Goal: Communication & Community: Answer question/provide support

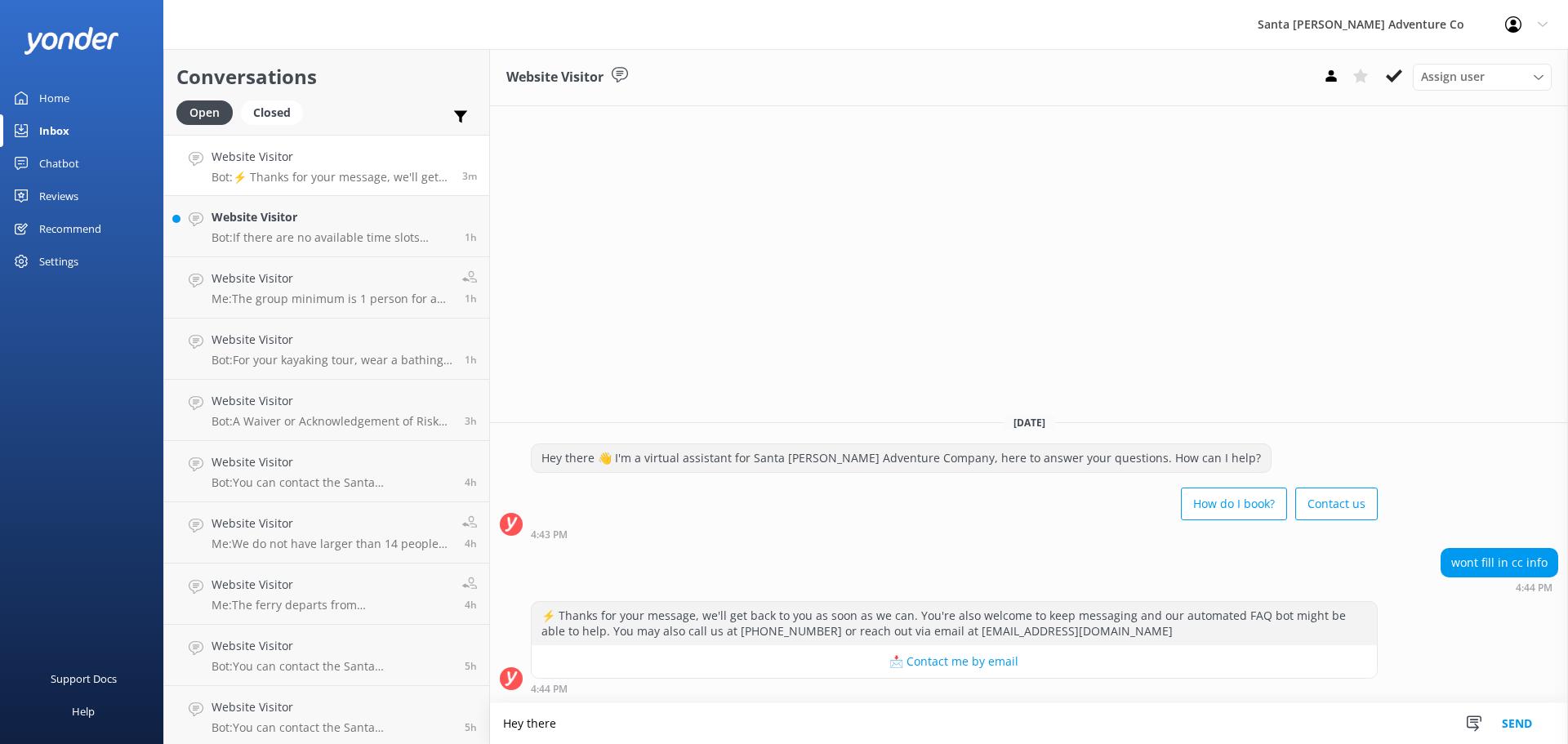
type textarea "Hey there"
click at [1528, 732] on button "Send" at bounding box center [1517, 723] width 61 height 41
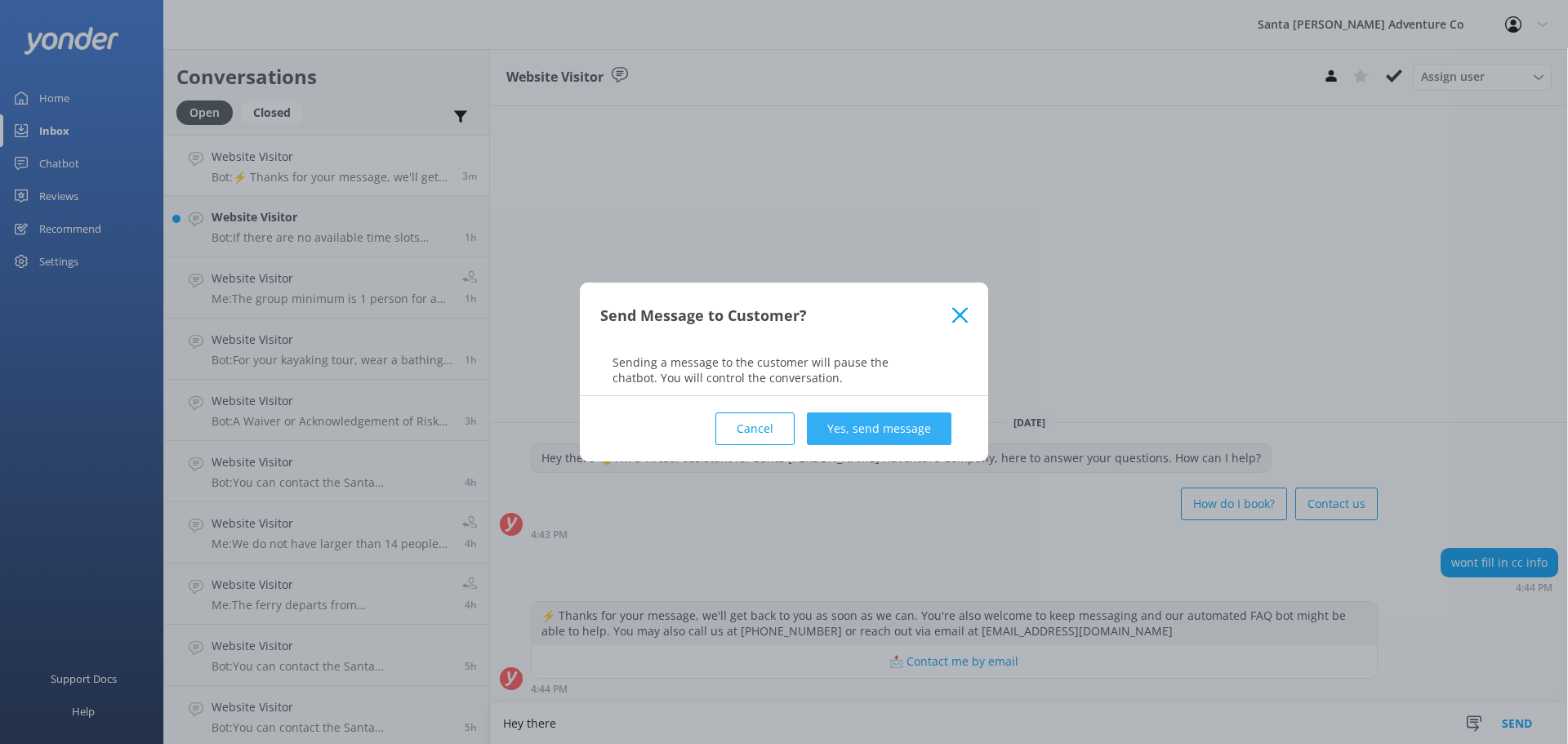
click at [880, 433] on button "Yes, send message" at bounding box center [879, 429] width 145 height 33
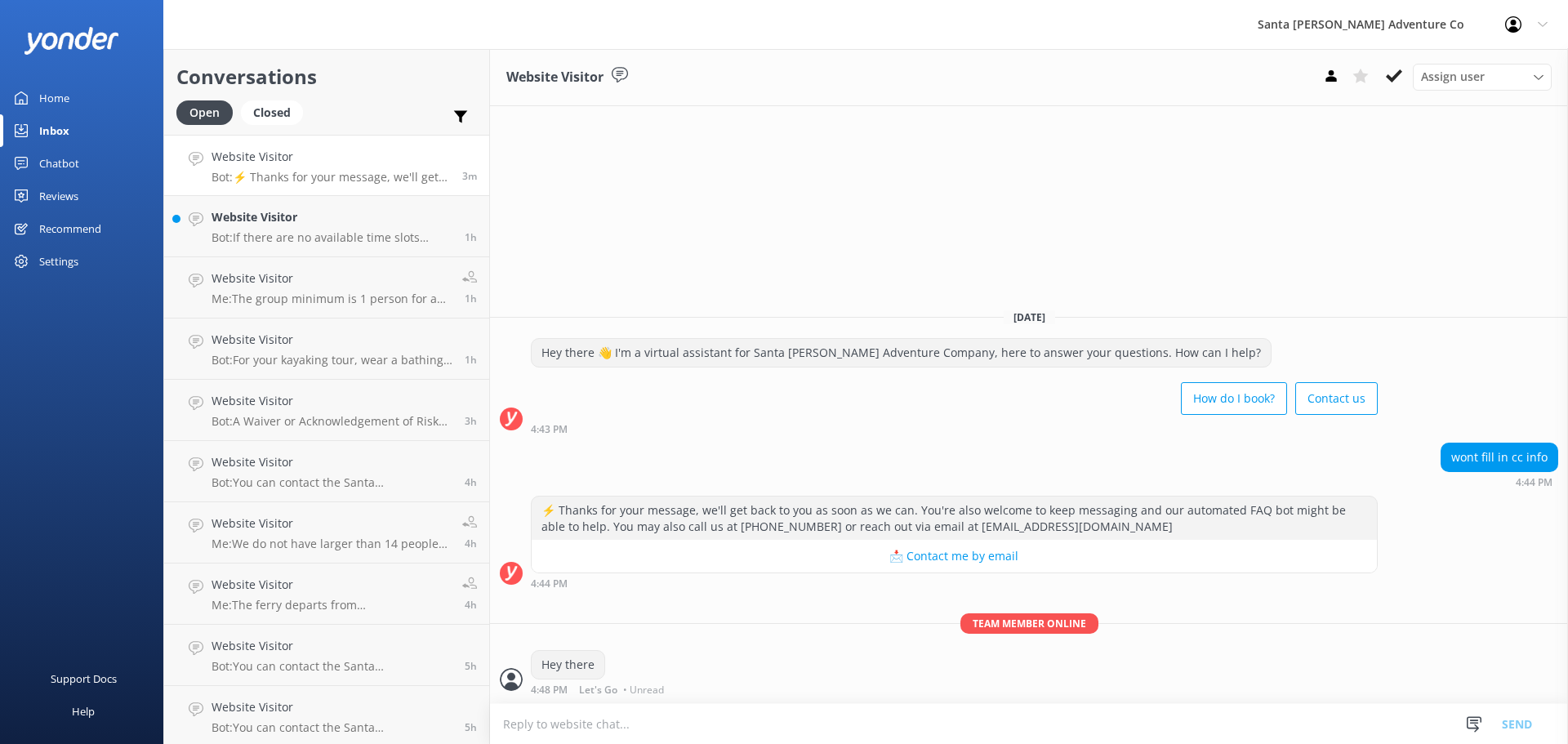
click at [640, 722] on textarea at bounding box center [1030, 723] width 1078 height 40
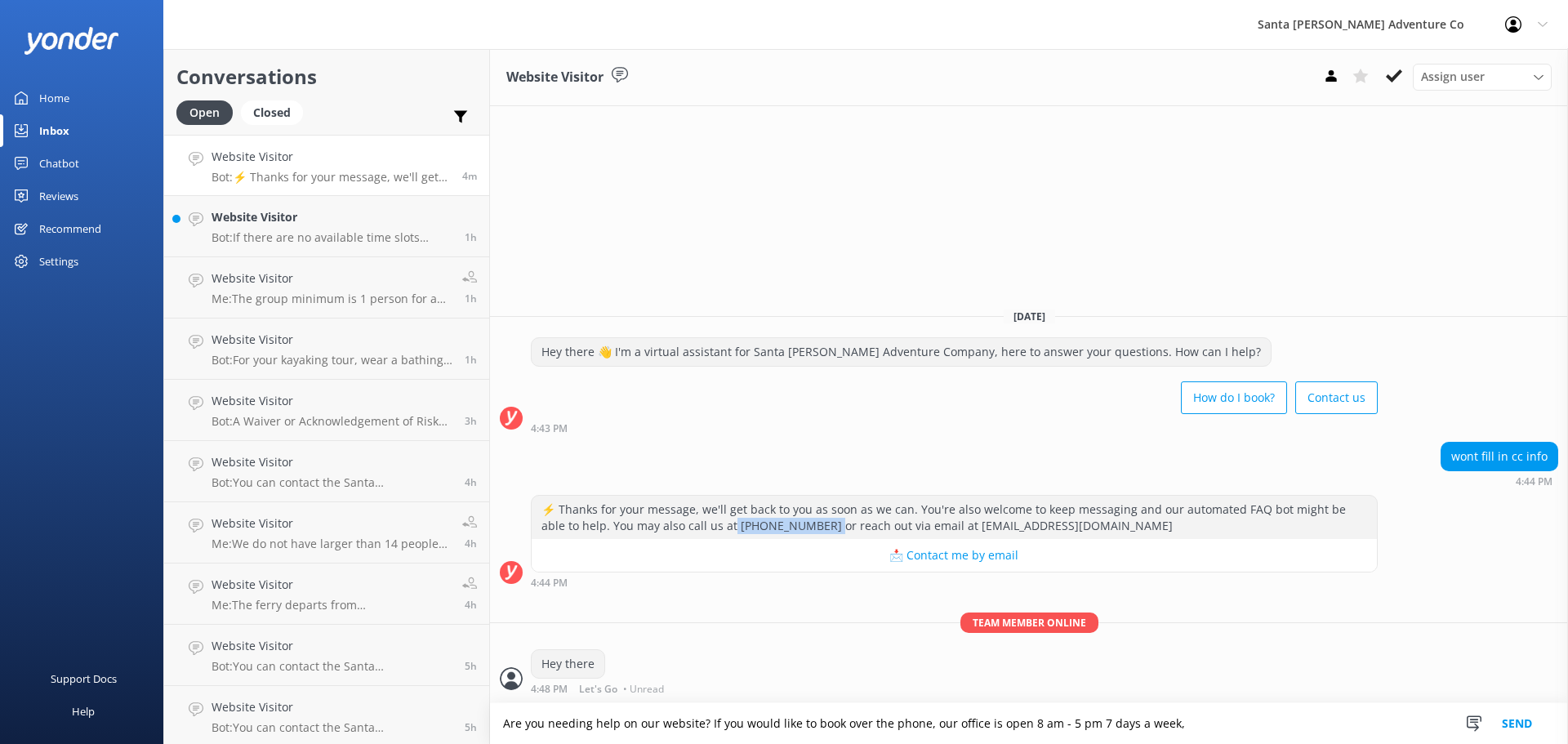
drag, startPoint x: 694, startPoint y: 529, endPoint x: 774, endPoint y: 525, distance: 80.1
click at [774, 525] on div "⚡ Thanks for your message, we'll get back to you as soon as we can. You're also…" at bounding box center [954, 517] width 845 height 43
copy div "[PHONE_NUMBER]"
click at [1181, 717] on textarea "Are you needing help on our website? If you would like to book over the phone, …" at bounding box center [1030, 723] width 1078 height 41
paste textarea "[PHONE_NUMBER]"
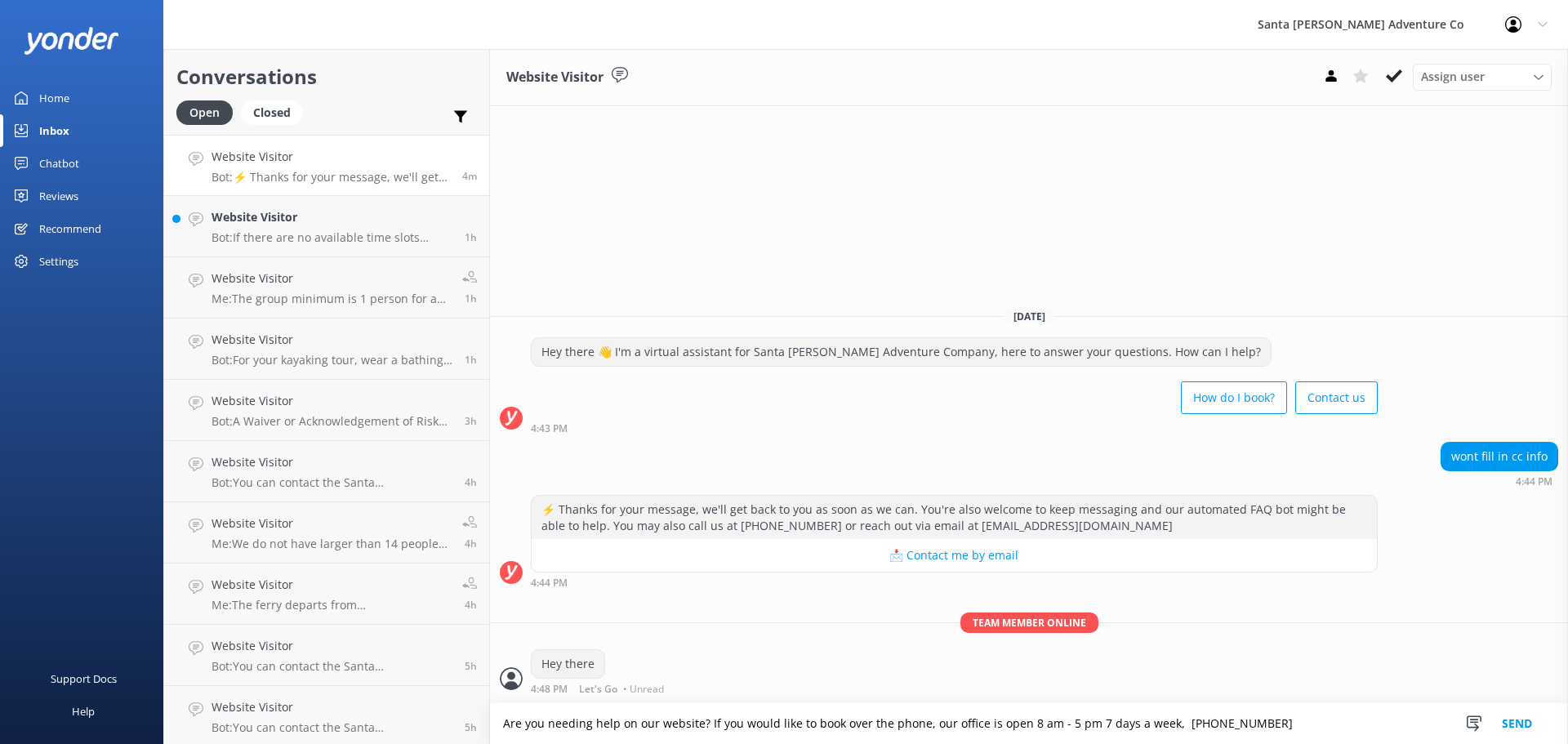
type textarea "Are you needing help on our website? If you would like to book over the phone, …"
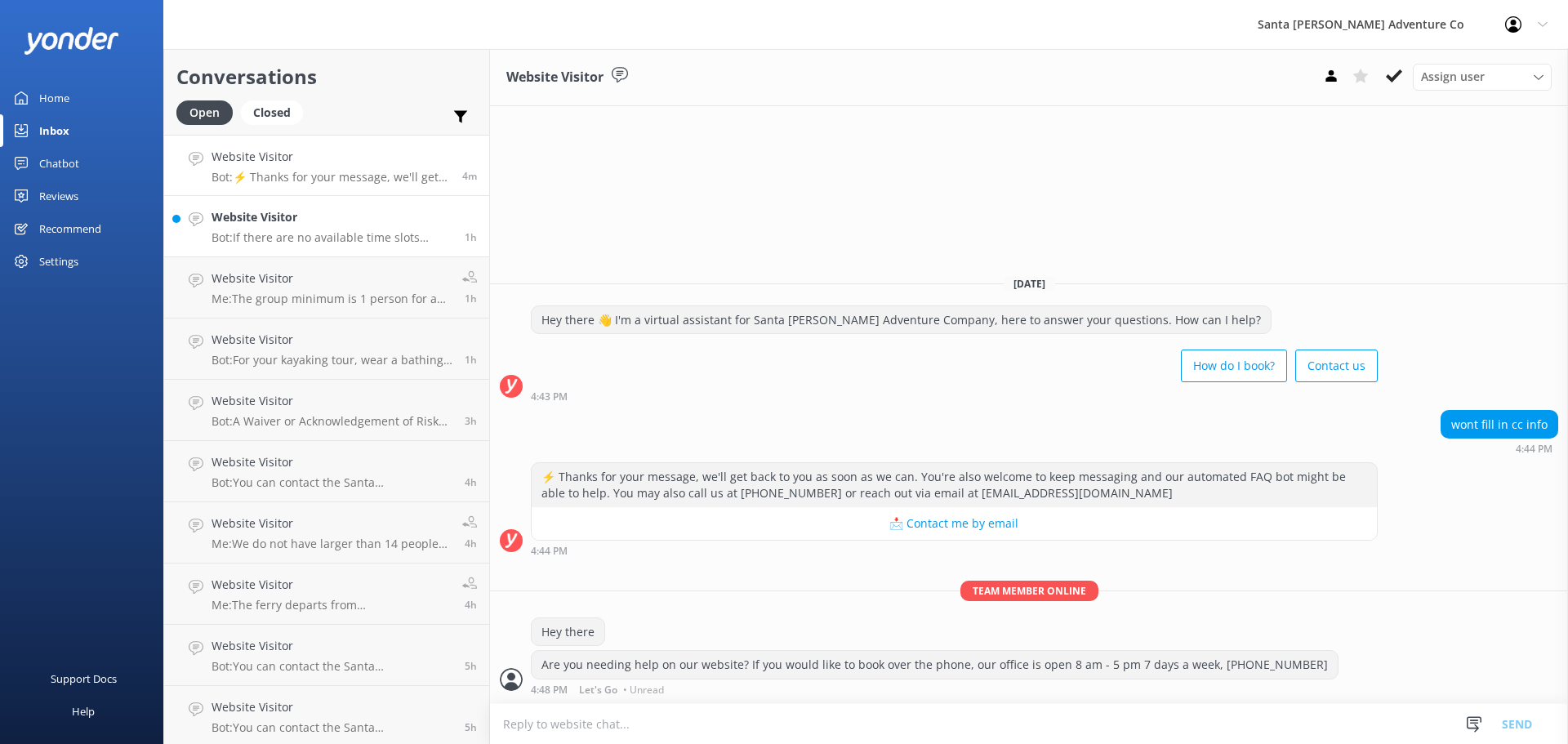
click at [313, 215] on h4 "Website Visitor" at bounding box center [332, 217] width 241 height 18
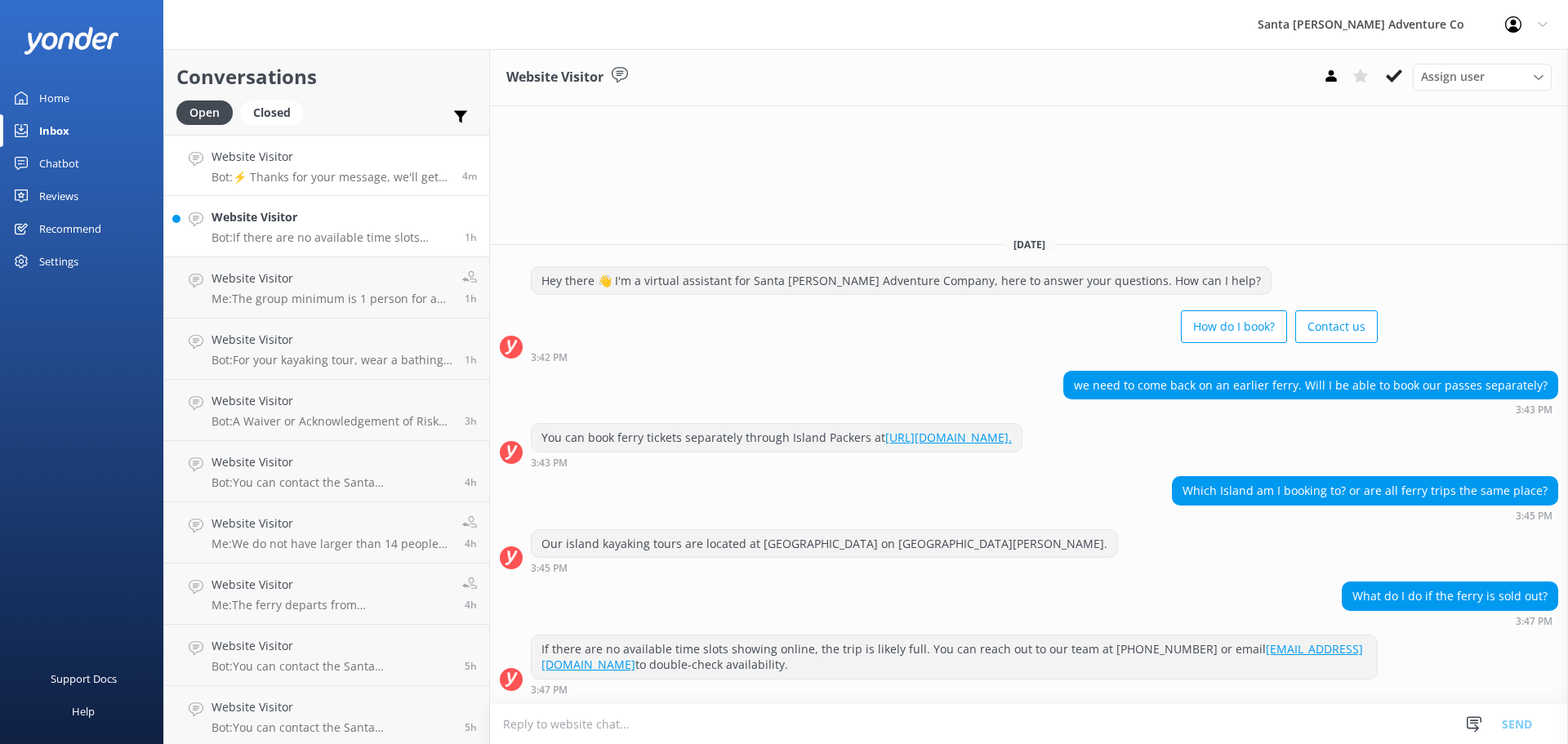
click at [291, 161] on h4 "Website Visitor" at bounding box center [331, 156] width 238 height 18
